Goal: Obtain resource: Download file/media

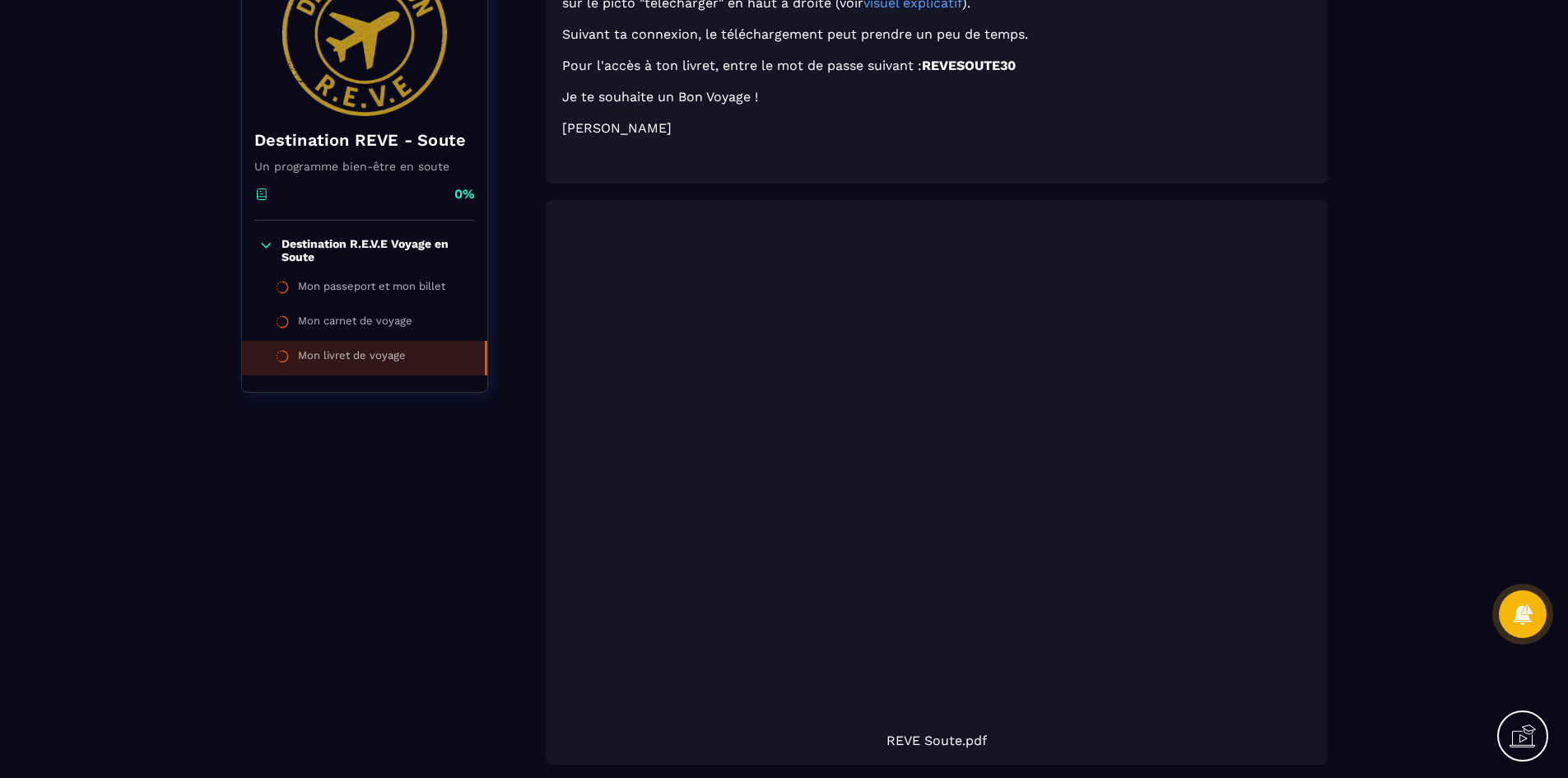
scroll to position [247, 0]
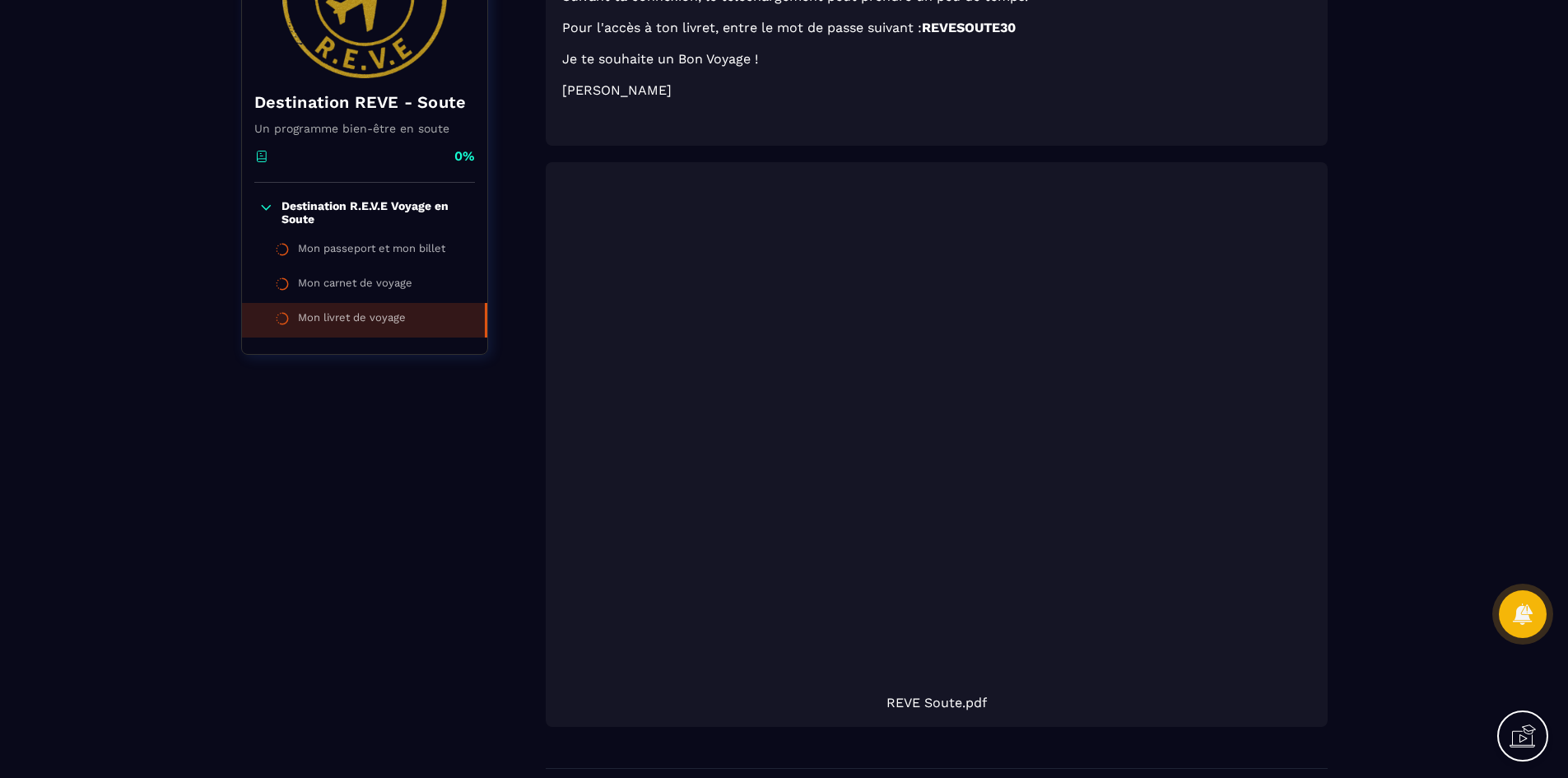
click at [1034, 473] on div at bounding box center [936, 436] width 749 height 499
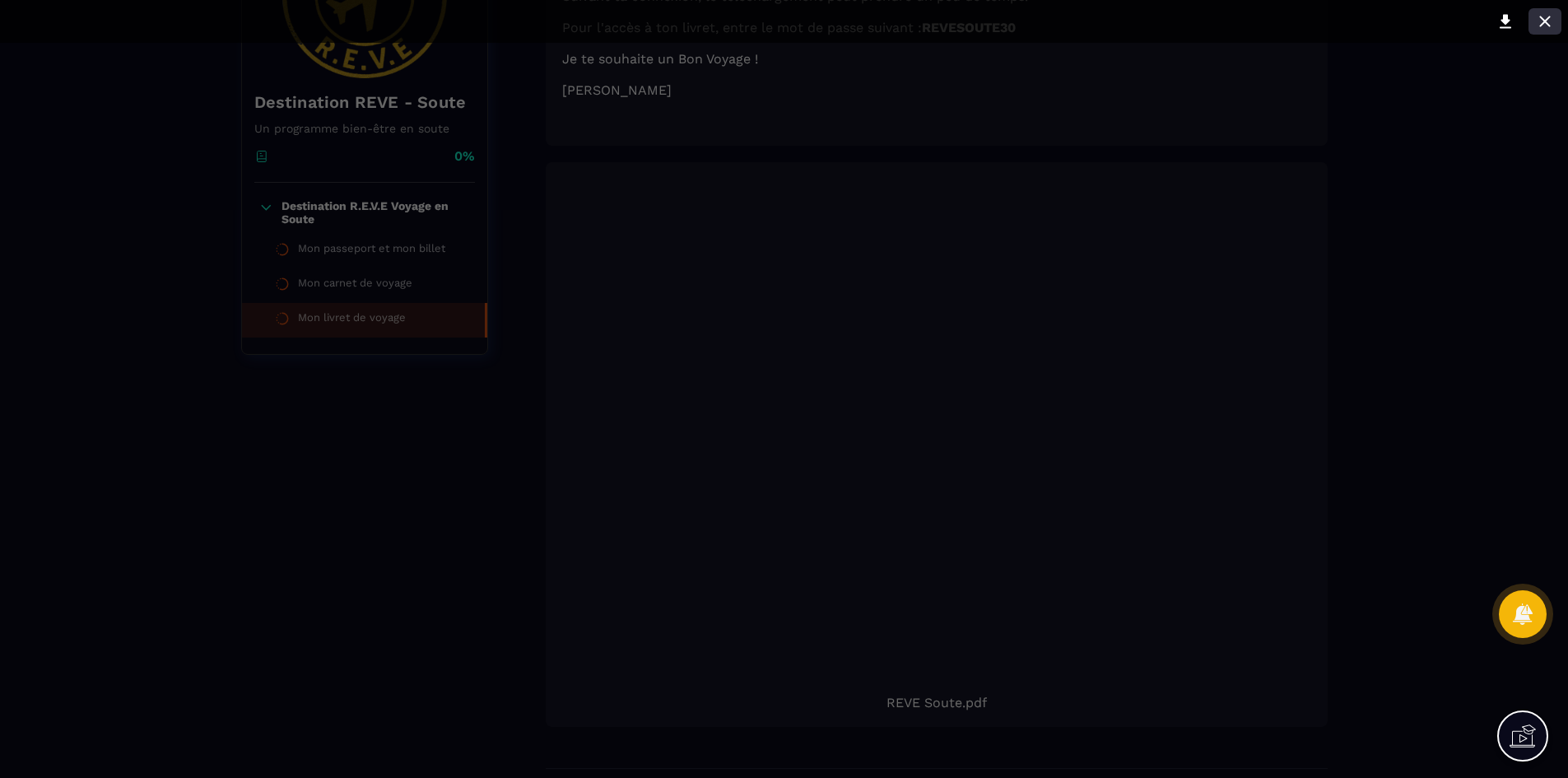
click at [1550, 21] on icon at bounding box center [1545, 22] width 20 height 20
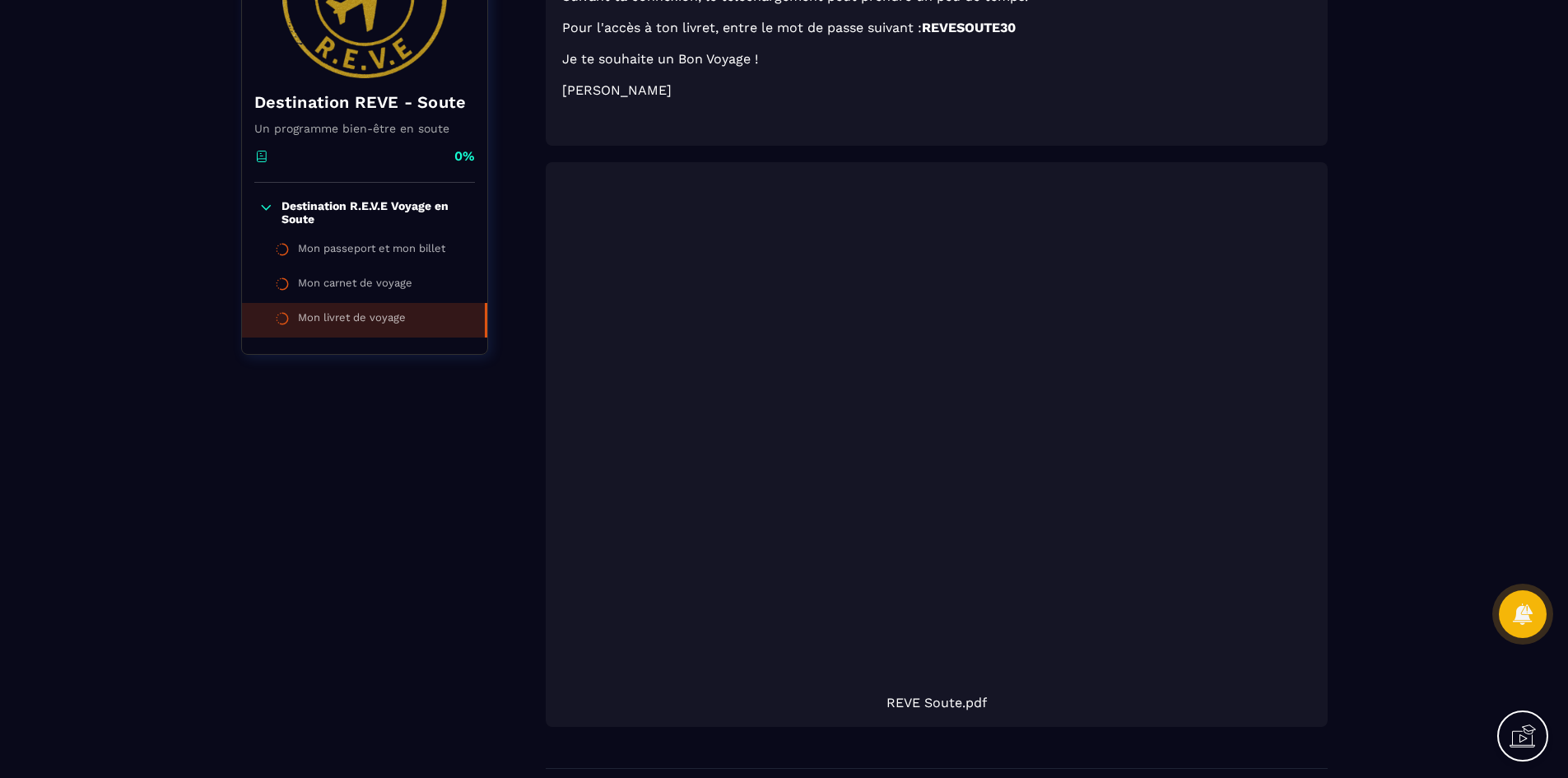
click at [825, 346] on div at bounding box center [936, 436] width 749 height 499
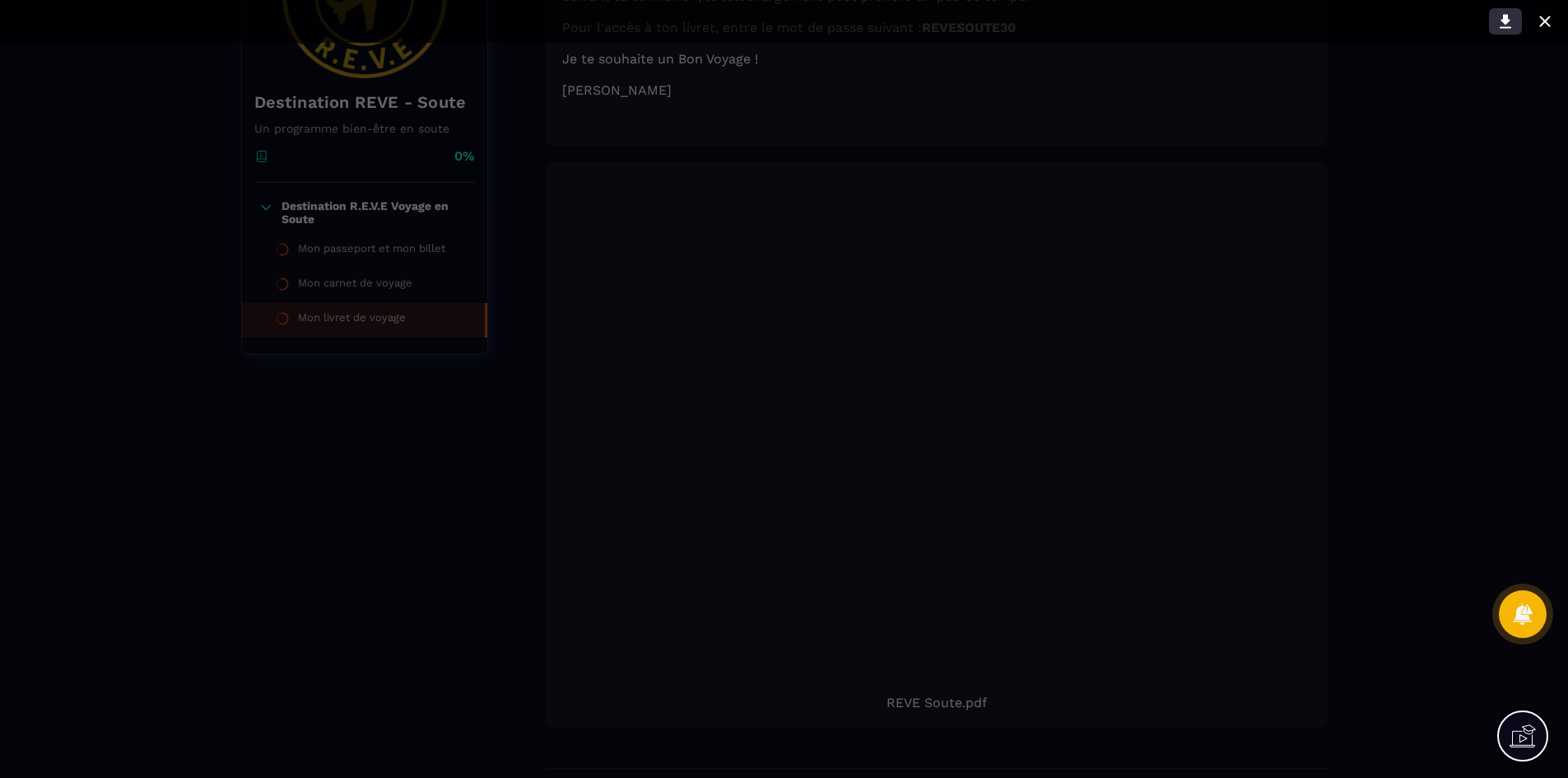
click at [1500, 15] on icon at bounding box center [1505, 22] width 20 height 20
drag, startPoint x: 652, startPoint y: 292, endPoint x: 646, endPoint y: 253, distance: 39.5
click at [652, 290] on div at bounding box center [785, 389] width 659 height 623
